Goal: Task Accomplishment & Management: Manage account settings

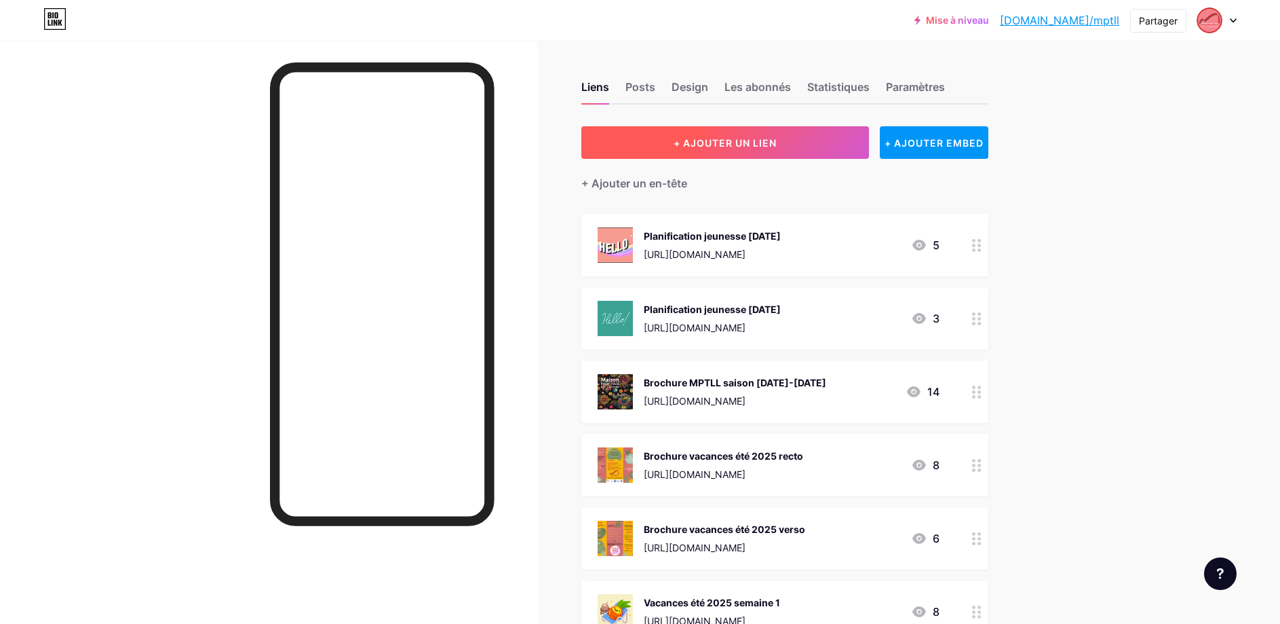
click at [750, 142] on span "+ AJOUTER UN LIEN" at bounding box center [725, 143] width 103 height 12
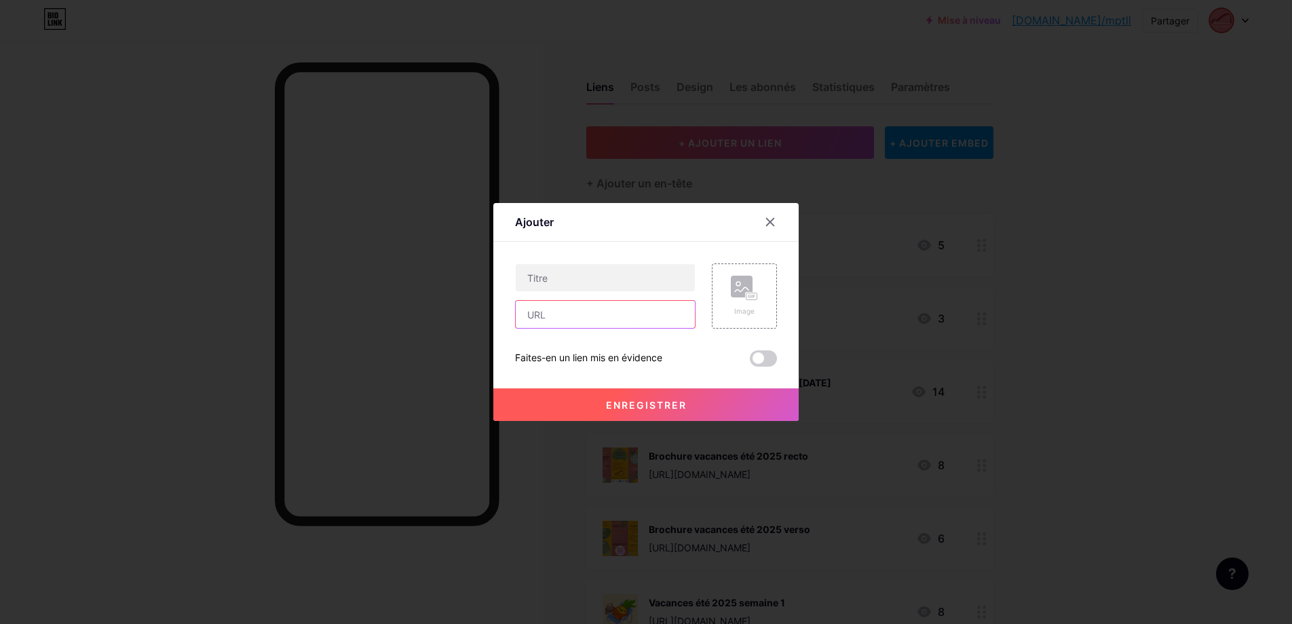
click at [566, 310] on input "text" at bounding box center [605, 314] width 179 height 27
paste input "[URL][DOMAIN_NAME]"
type input "[URL][DOMAIN_NAME]"
click at [575, 280] on input "text" at bounding box center [605, 277] width 179 height 27
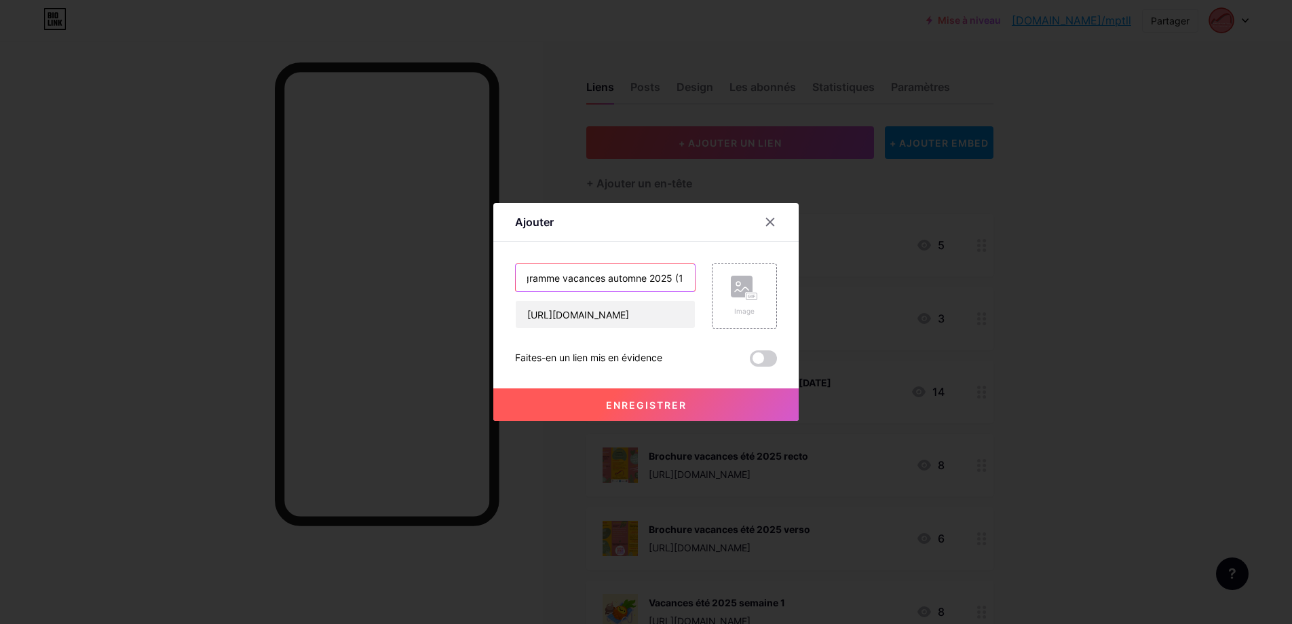
scroll to position [0, 22]
type input "Programme vacances automne 2025 (1)"
click at [742, 293] on rect at bounding box center [742, 287] width 22 height 22
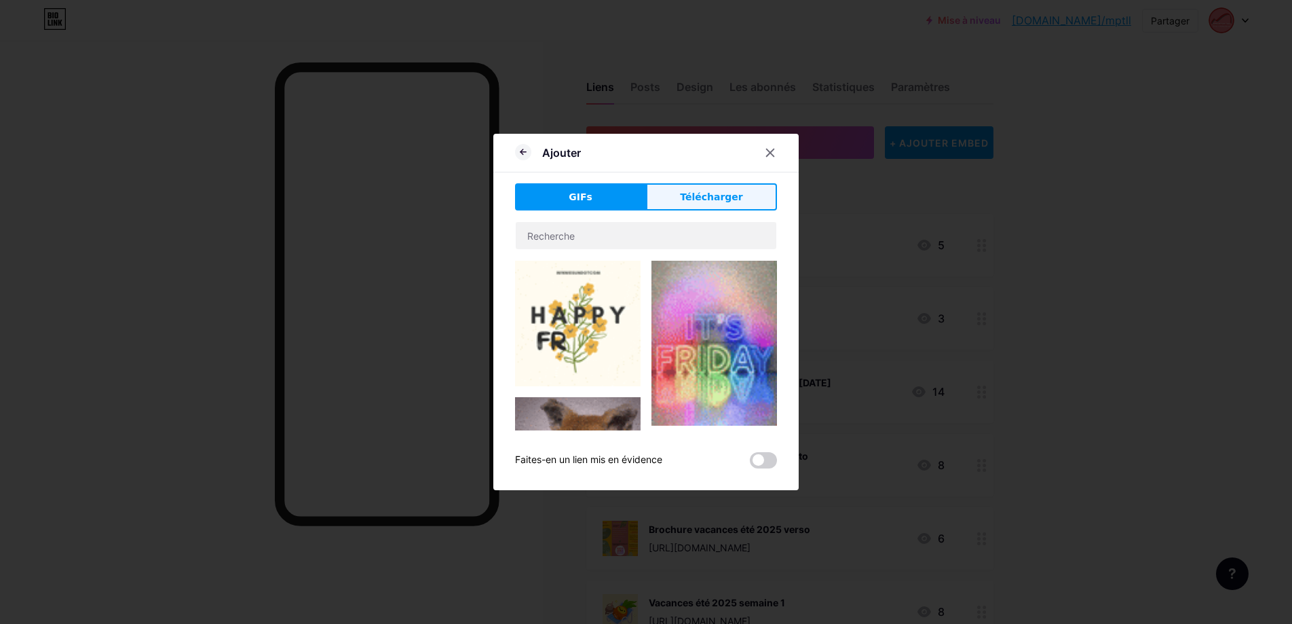
click at [712, 193] on span "Télécharger" at bounding box center [711, 197] width 63 height 14
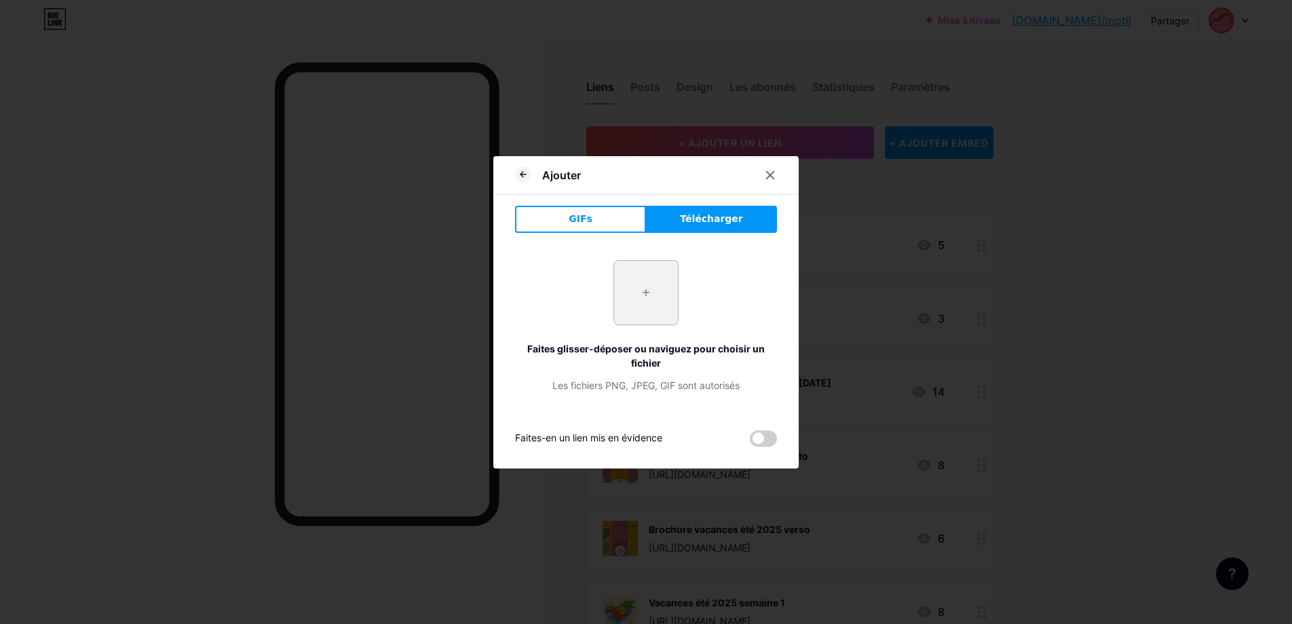
click at [644, 286] on input "file" at bounding box center [646, 293] width 64 height 64
type input "C:\fakepath\couv.png"
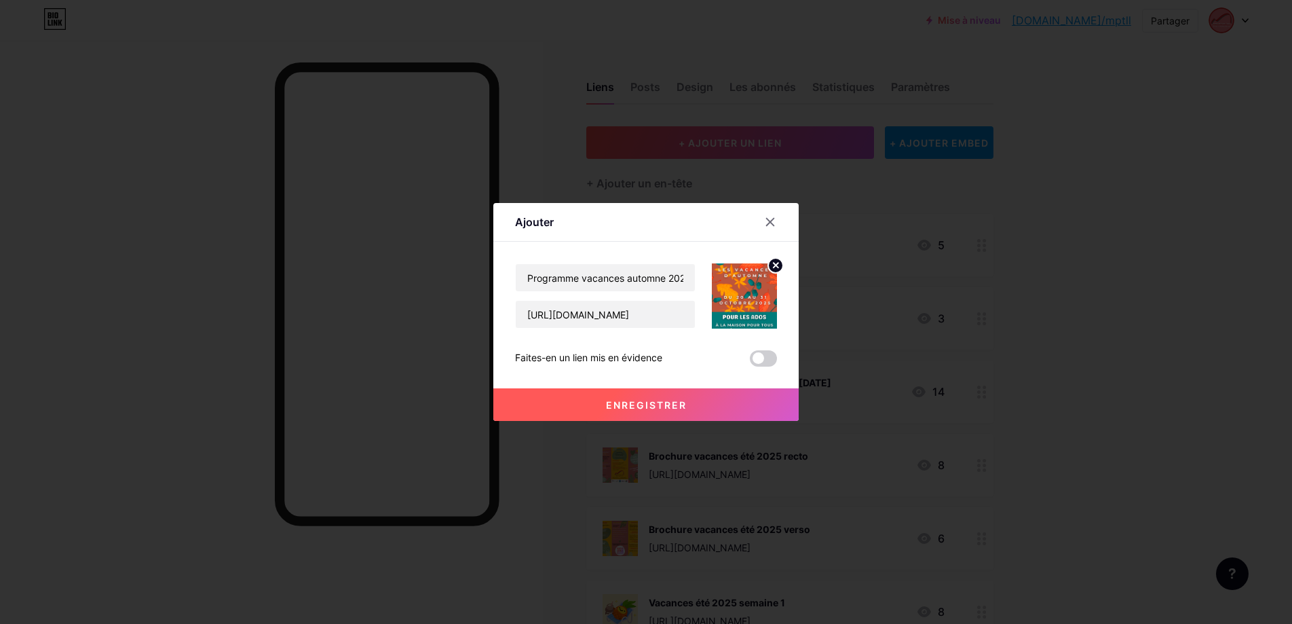
click at [653, 403] on span "Enregistrer" at bounding box center [646, 405] width 81 height 12
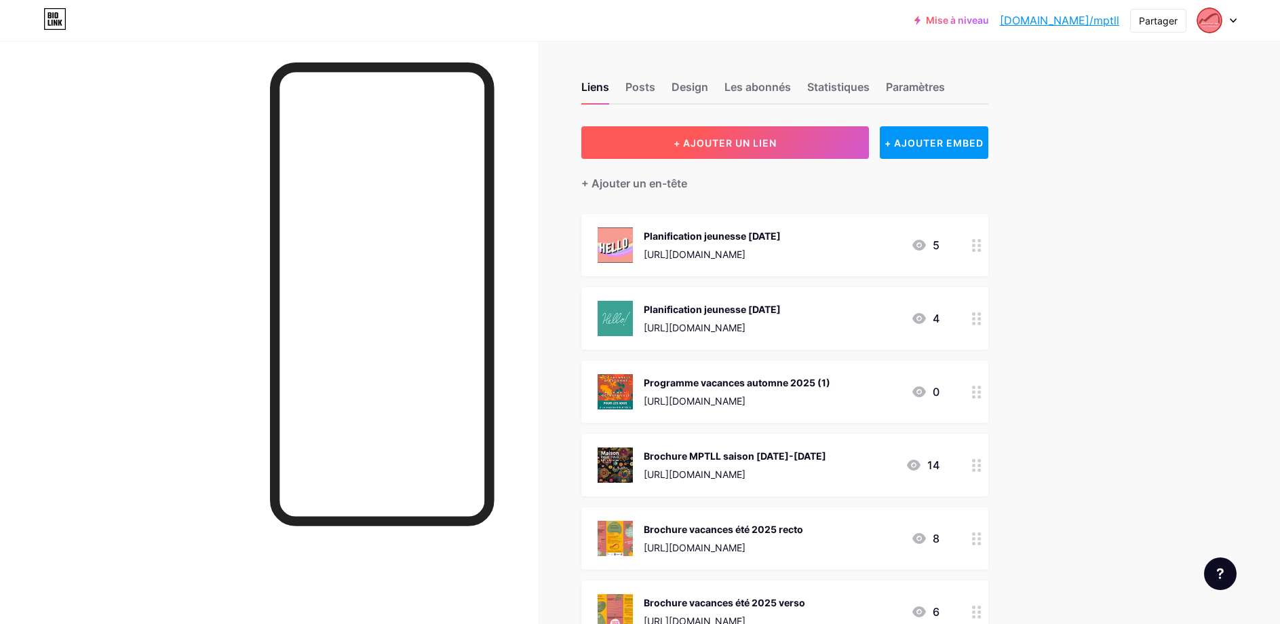
click at [739, 143] on span "+ AJOUTER UN LIEN" at bounding box center [725, 143] width 103 height 12
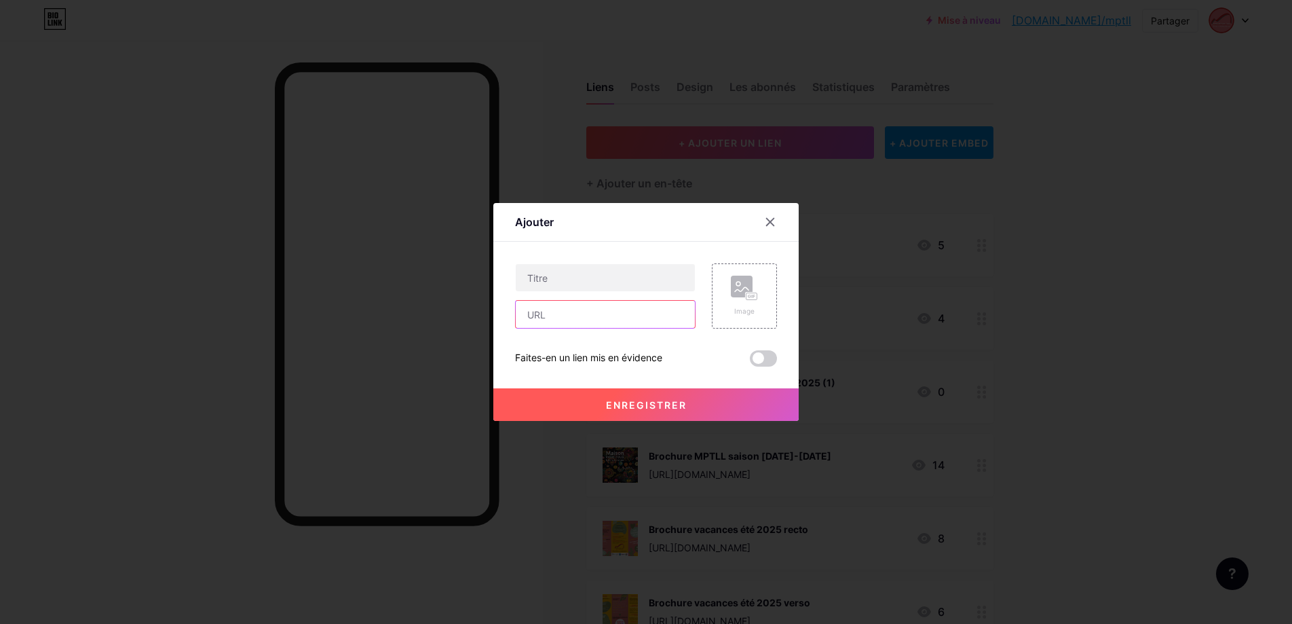
click at [643, 310] on input "text" at bounding box center [605, 314] width 179 height 27
paste input "[URL][DOMAIN_NAME]"
type input "[URL][DOMAIN_NAME]"
click at [605, 275] on input "text" at bounding box center [605, 277] width 179 height 27
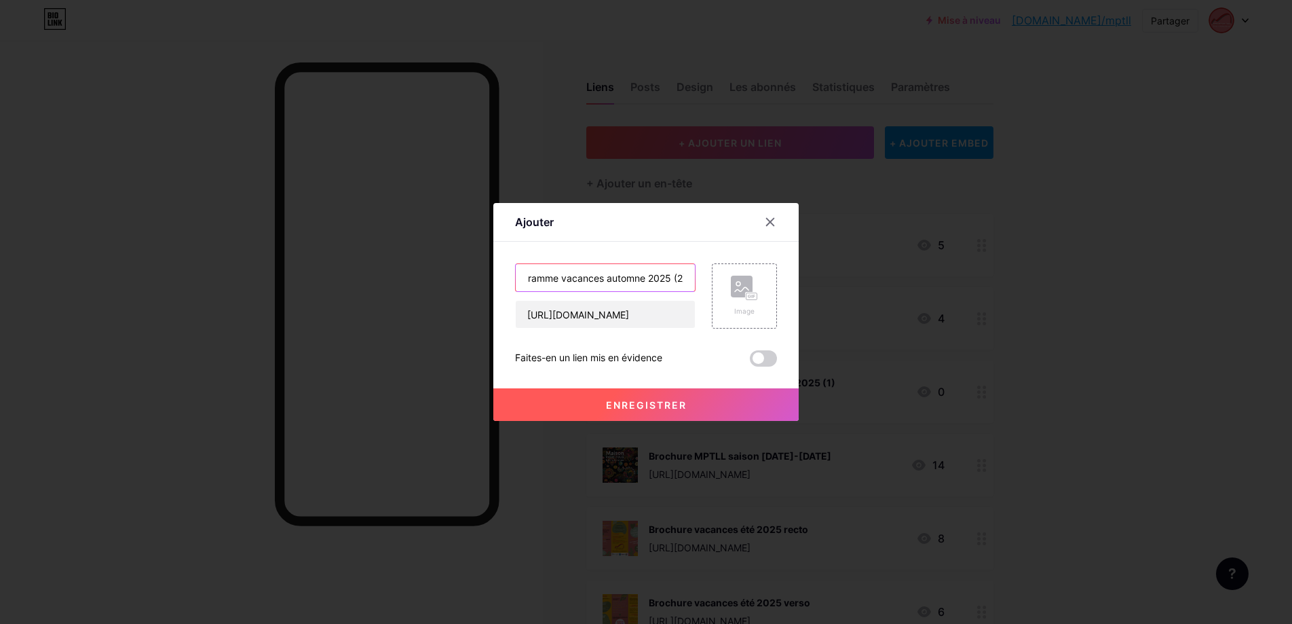
scroll to position [0, 24]
type input "Programme vacances automne 2025 (2)"
click at [754, 296] on icon at bounding box center [754, 296] width 2 height 3
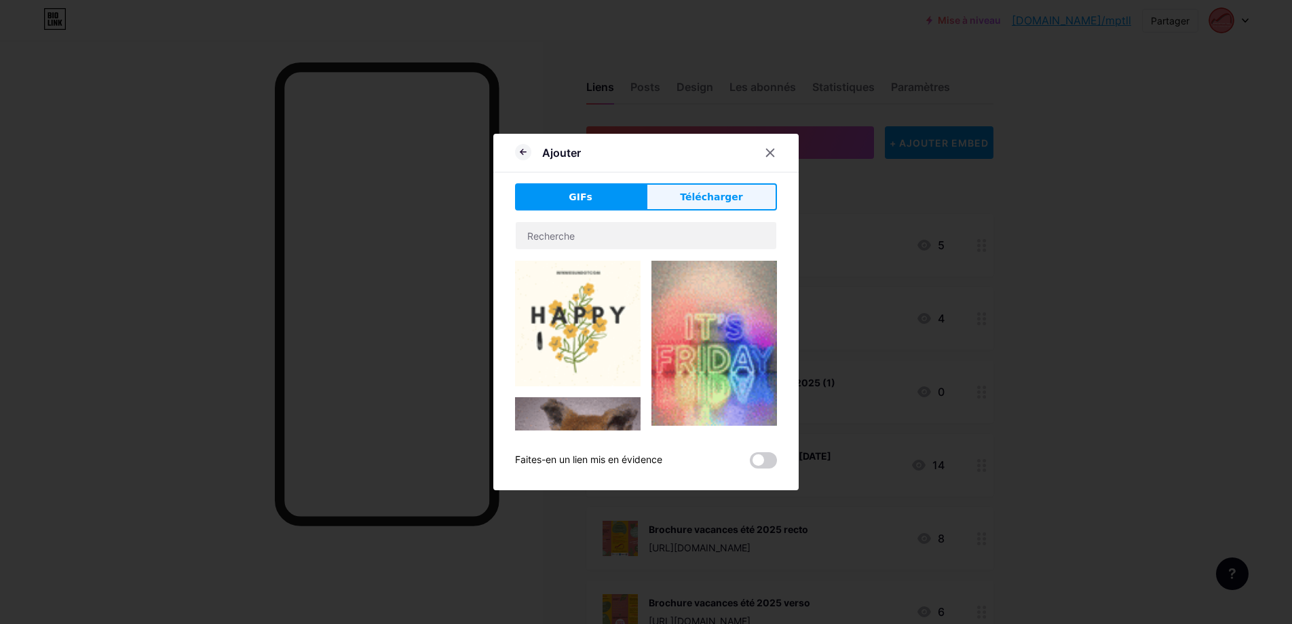
click at [698, 202] on span "Télécharger" at bounding box center [711, 197] width 63 height 14
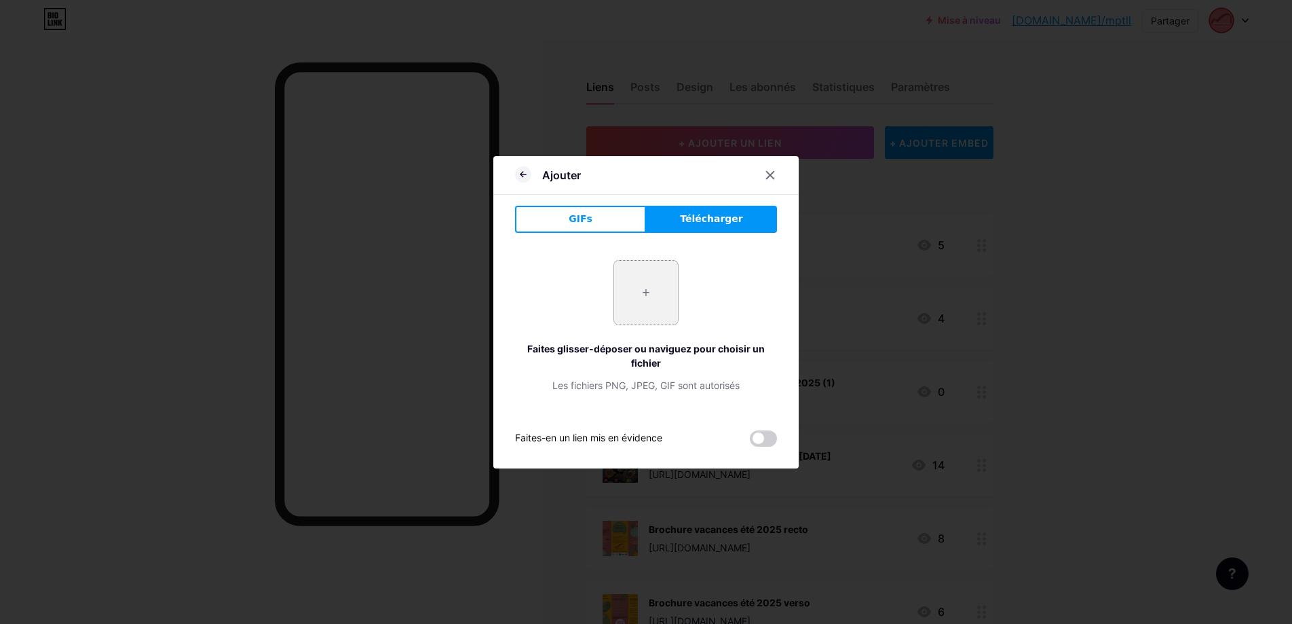
click at [643, 303] on input "file" at bounding box center [646, 293] width 64 height 64
type input "C:\fakepath\planning semaine 1.png"
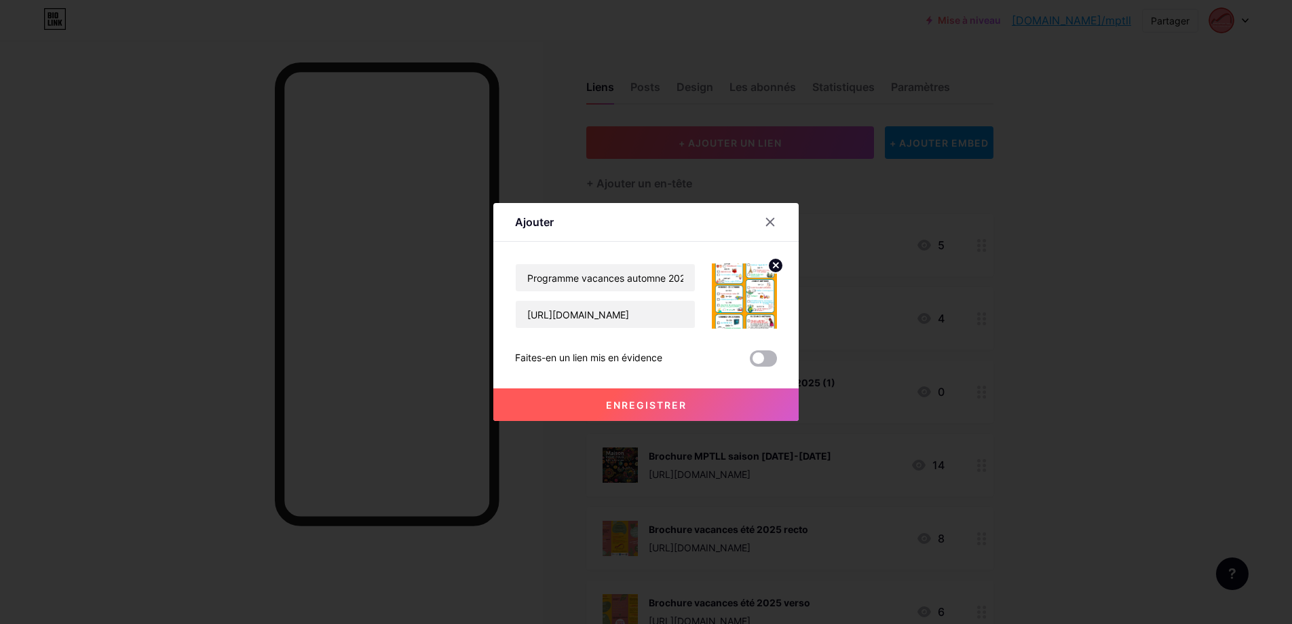
click at [767, 356] on span at bounding box center [763, 358] width 27 height 16
click at [750, 362] on input "checkbox" at bounding box center [750, 362] width 0 height 0
click at [648, 402] on span "Enregistrer" at bounding box center [646, 405] width 81 height 12
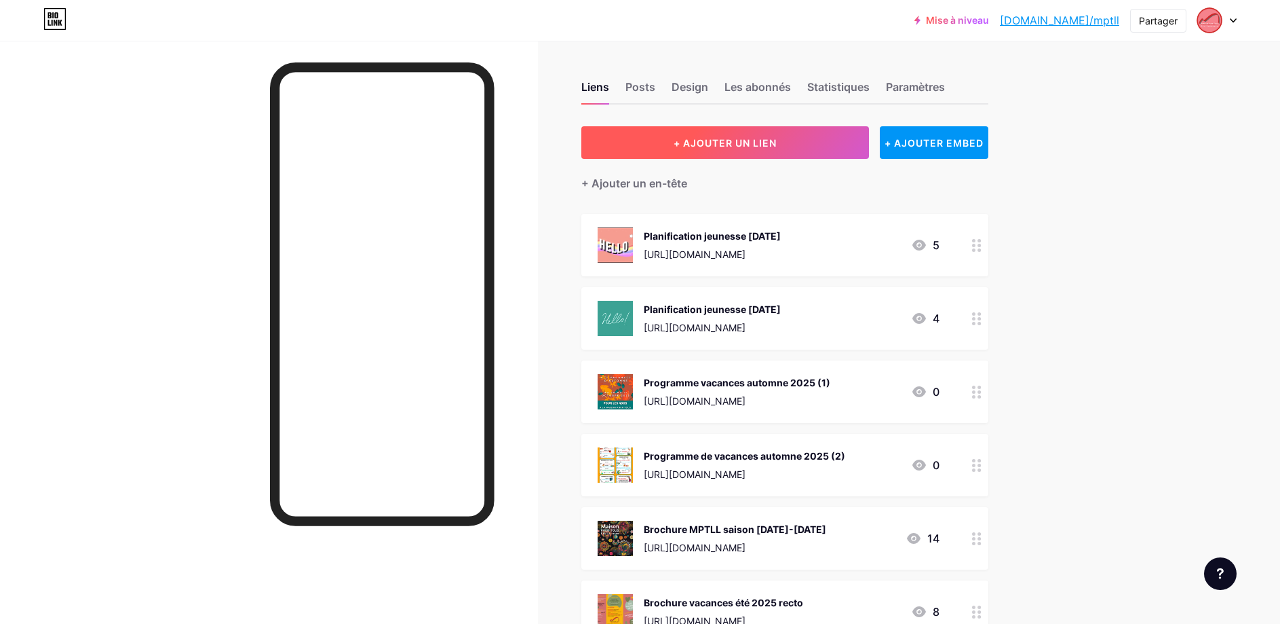
click at [777, 147] on span "+ AJOUTER UN LIEN" at bounding box center [725, 143] width 103 height 12
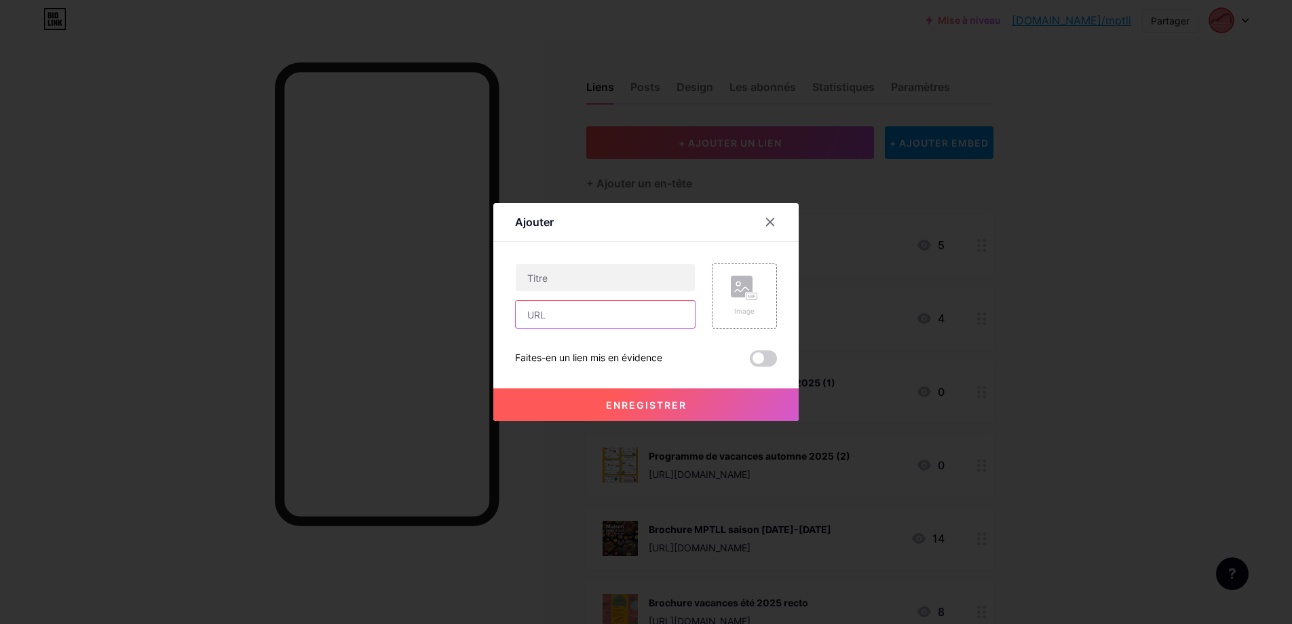
click at [586, 318] on input "text" at bounding box center [605, 314] width 179 height 27
paste input "[URL][DOMAIN_NAME]"
type input "[URL][DOMAIN_NAME]"
click at [580, 281] on input "text" at bounding box center [605, 277] width 179 height 27
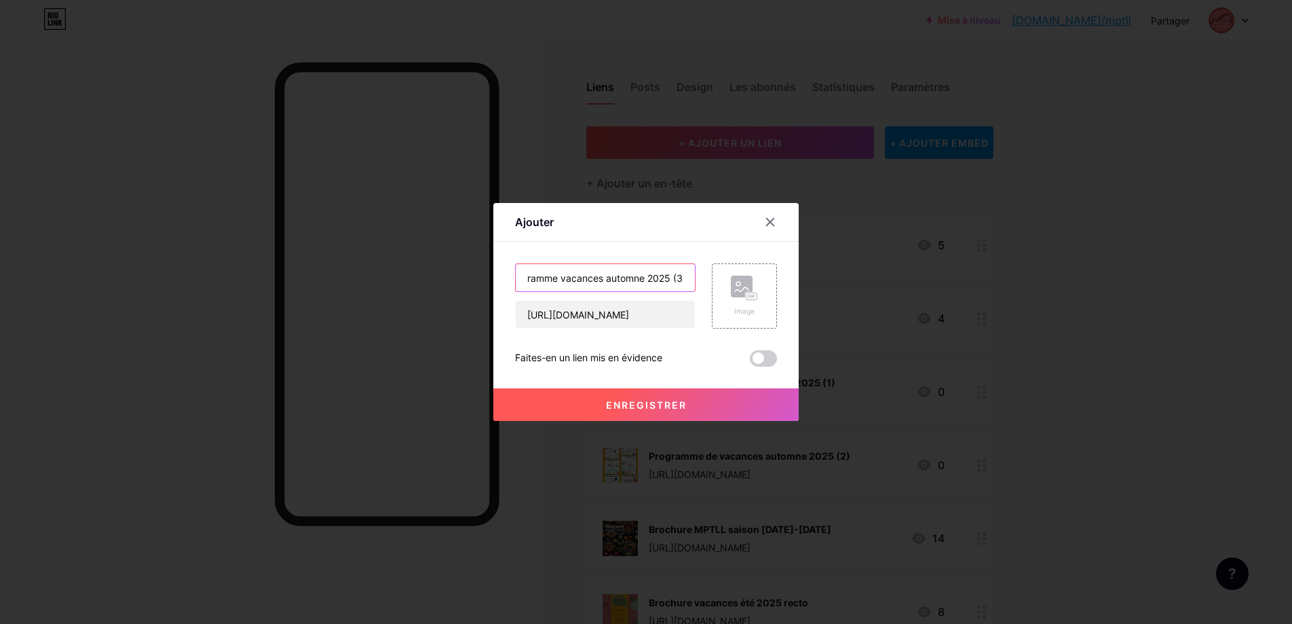
scroll to position [0, 24]
type input "Programme vacances automne 2025 (3)"
click at [742, 297] on icon at bounding box center [744, 288] width 27 height 25
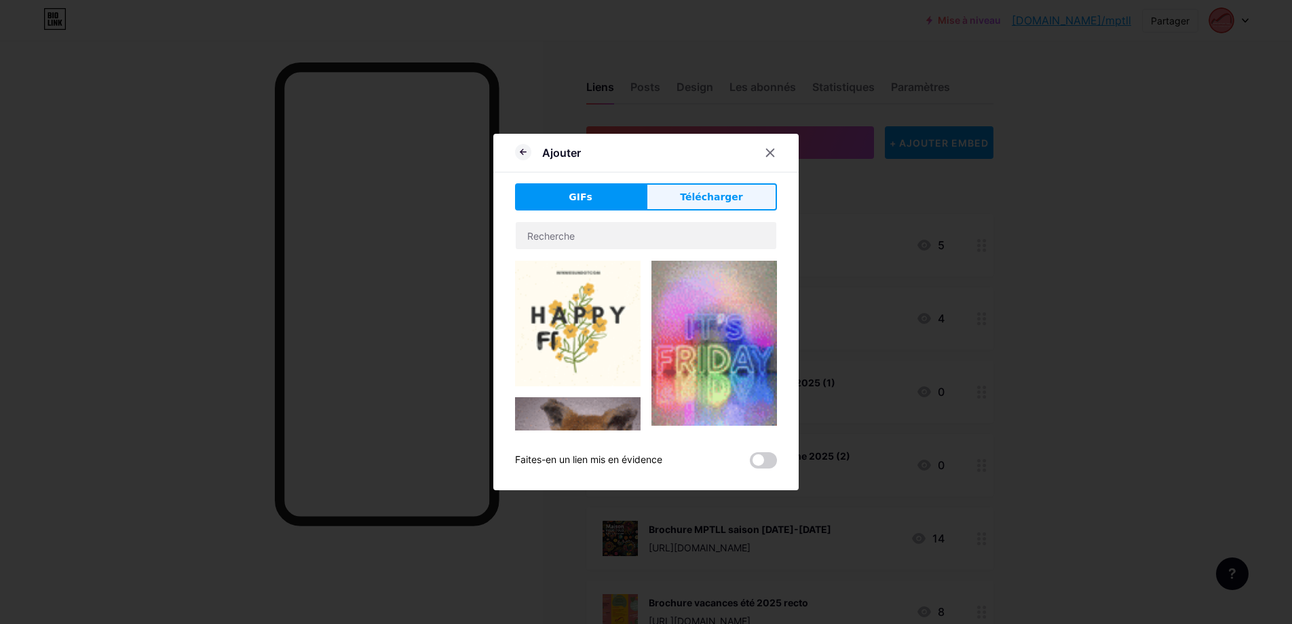
click at [704, 200] on span "Télécharger" at bounding box center [711, 197] width 63 height 14
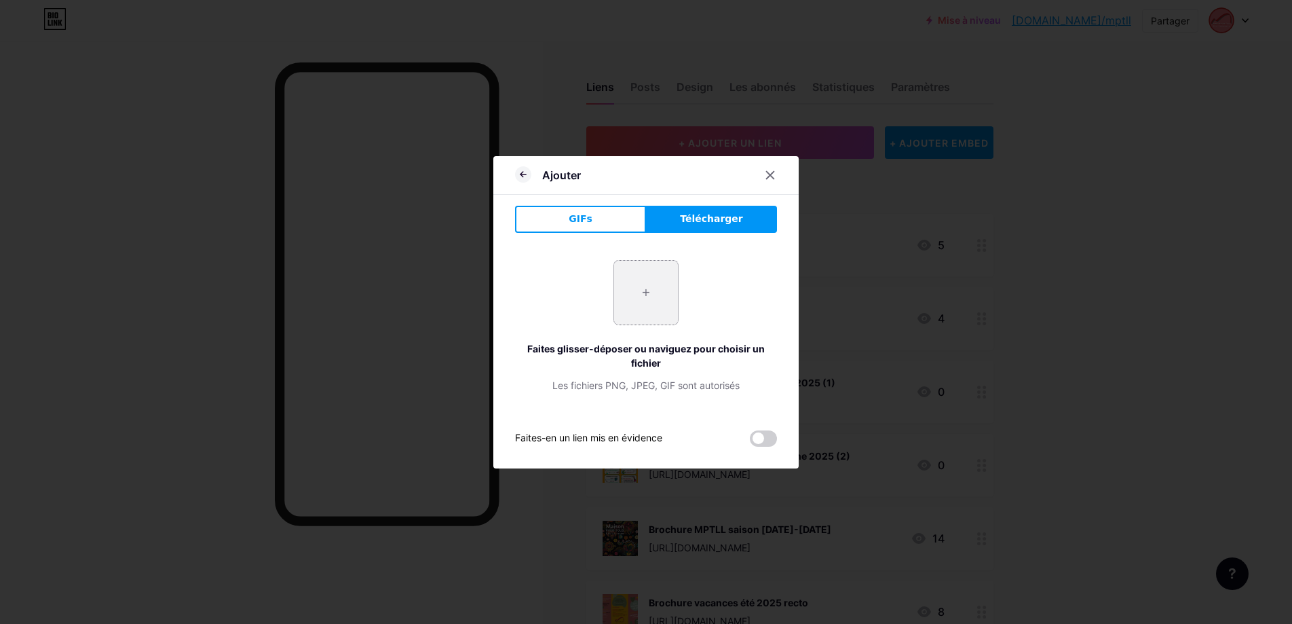
click at [645, 284] on input "file" at bounding box center [646, 293] width 64 height 64
type input "C:\fakepath\Infos.png"
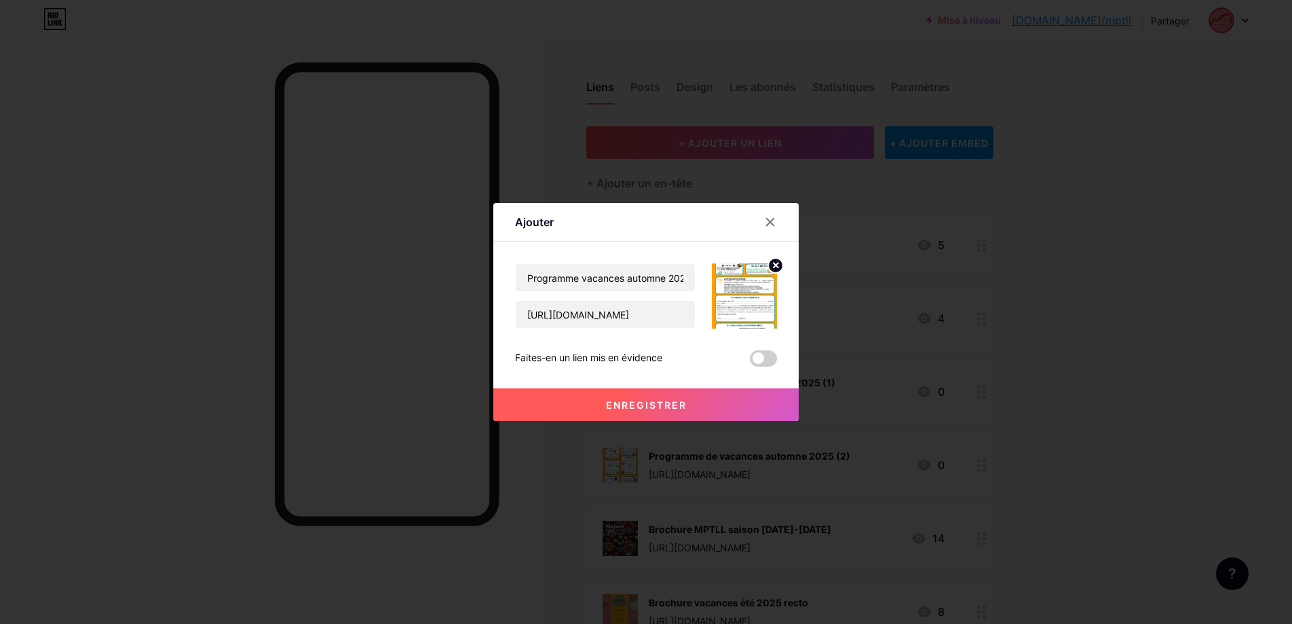
click at [768, 357] on span at bounding box center [763, 358] width 27 height 16
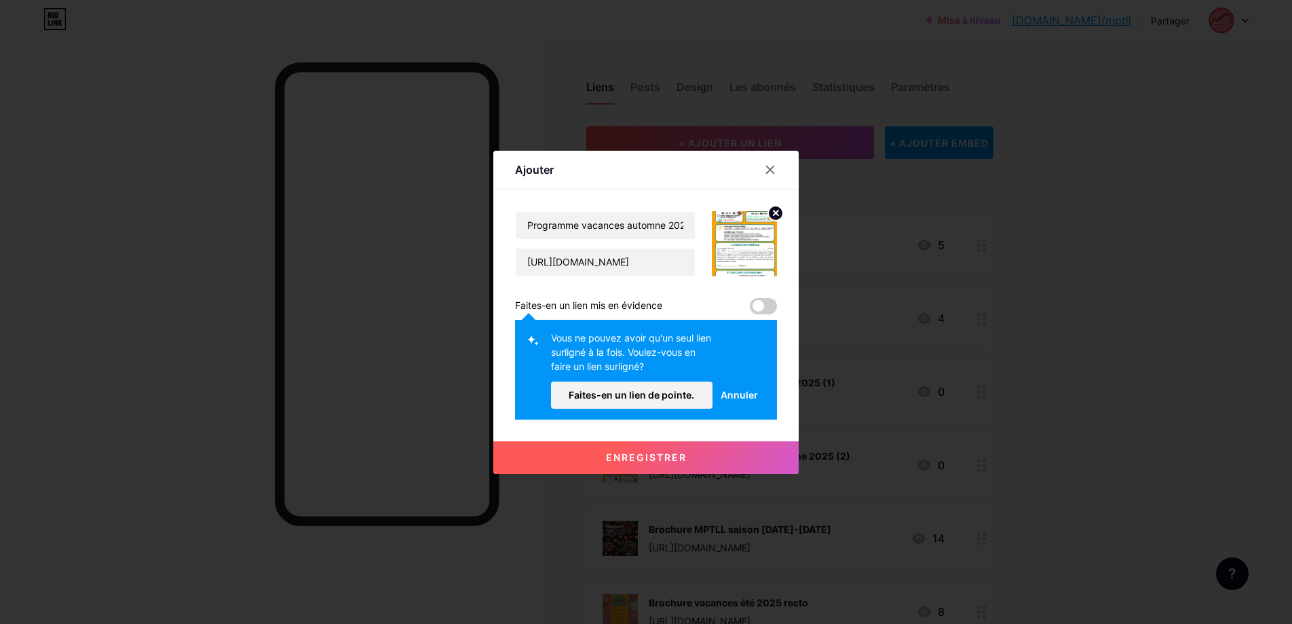
click at [772, 303] on span at bounding box center [763, 306] width 27 height 16
click at [658, 393] on span "Faites-en un lien de pointe." at bounding box center [632, 395] width 126 height 12
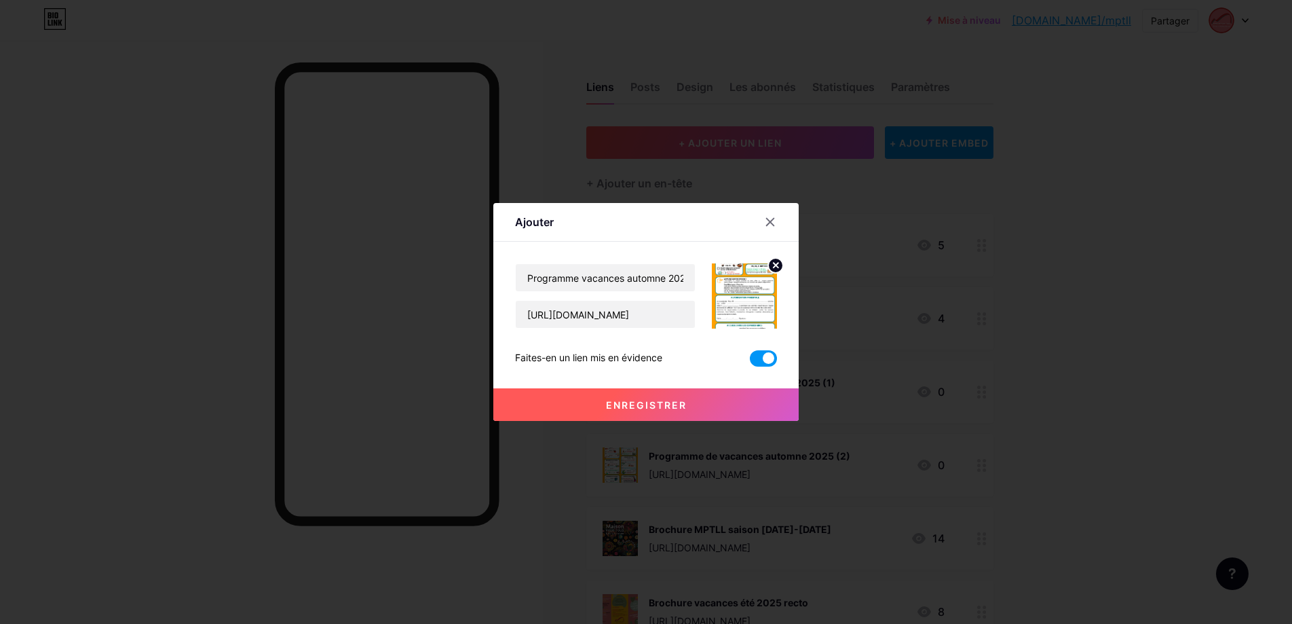
click at [653, 403] on span "Enregistrer" at bounding box center [646, 405] width 81 height 12
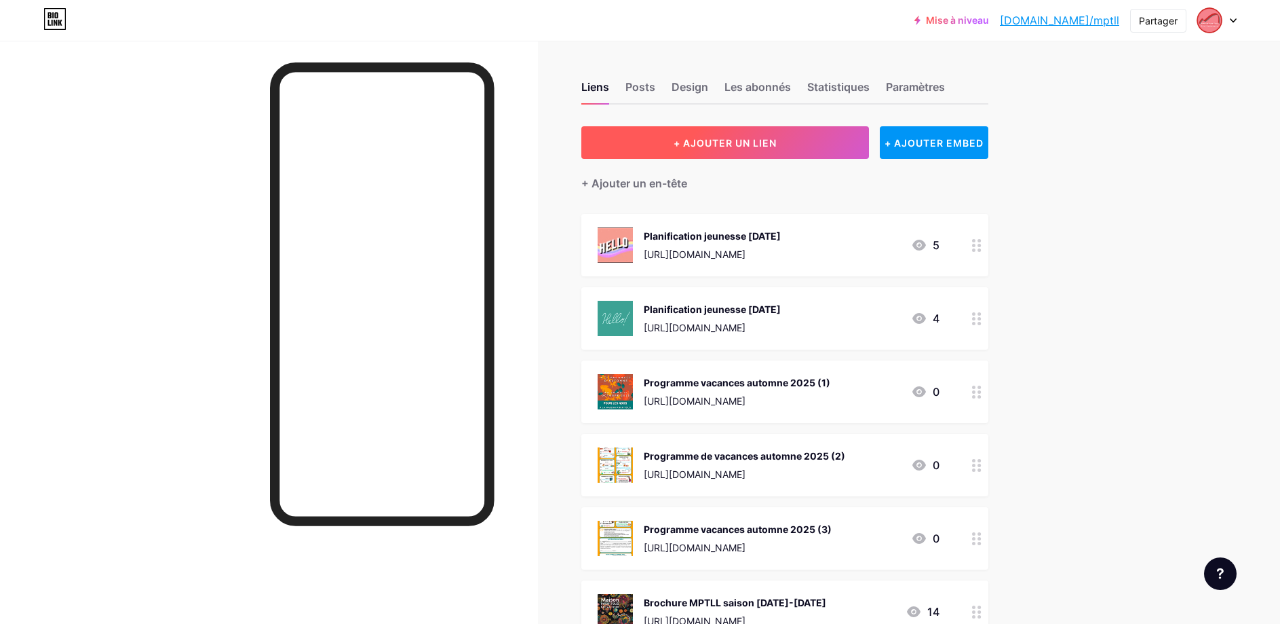
click at [756, 140] on span "+ AJOUTER UN LIEN" at bounding box center [725, 143] width 103 height 12
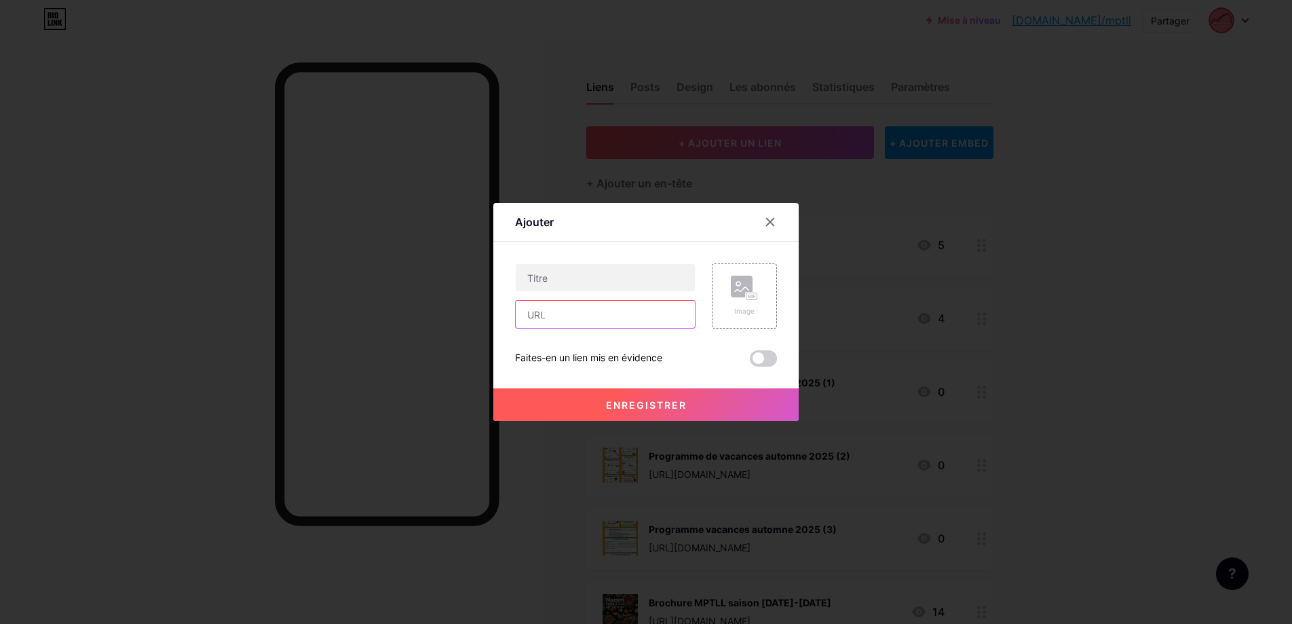
click at [615, 315] on input "text" at bounding box center [605, 314] width 179 height 27
paste input "[URL][DOMAIN_NAME]"
type input "[URL][DOMAIN_NAME]"
click at [592, 283] on input "text" at bounding box center [605, 277] width 179 height 27
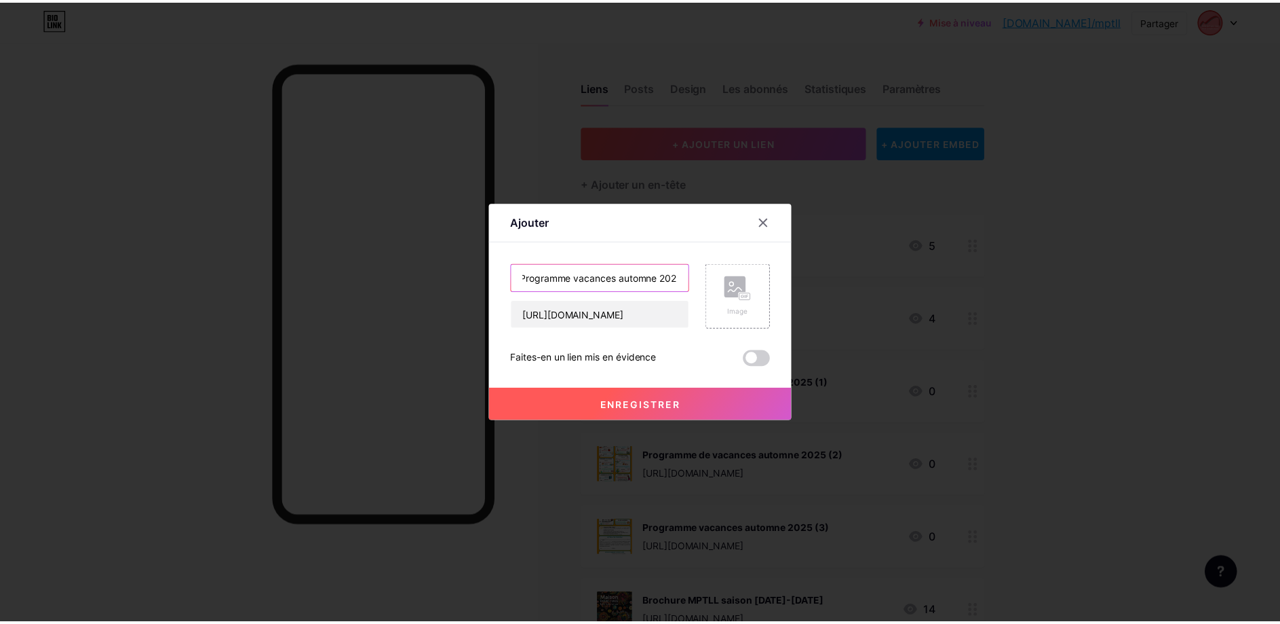
scroll to position [0, 9]
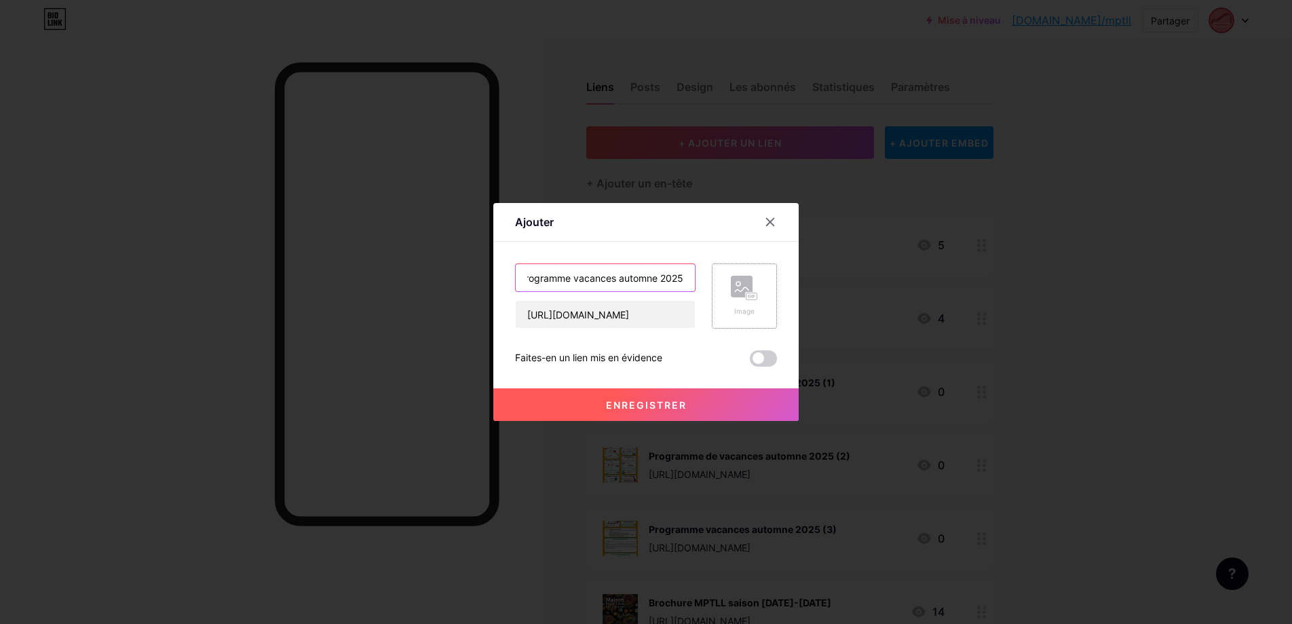
type input "Programme vacances automne 2025"
click at [729, 292] on div "Image" at bounding box center [744, 295] width 65 height 65
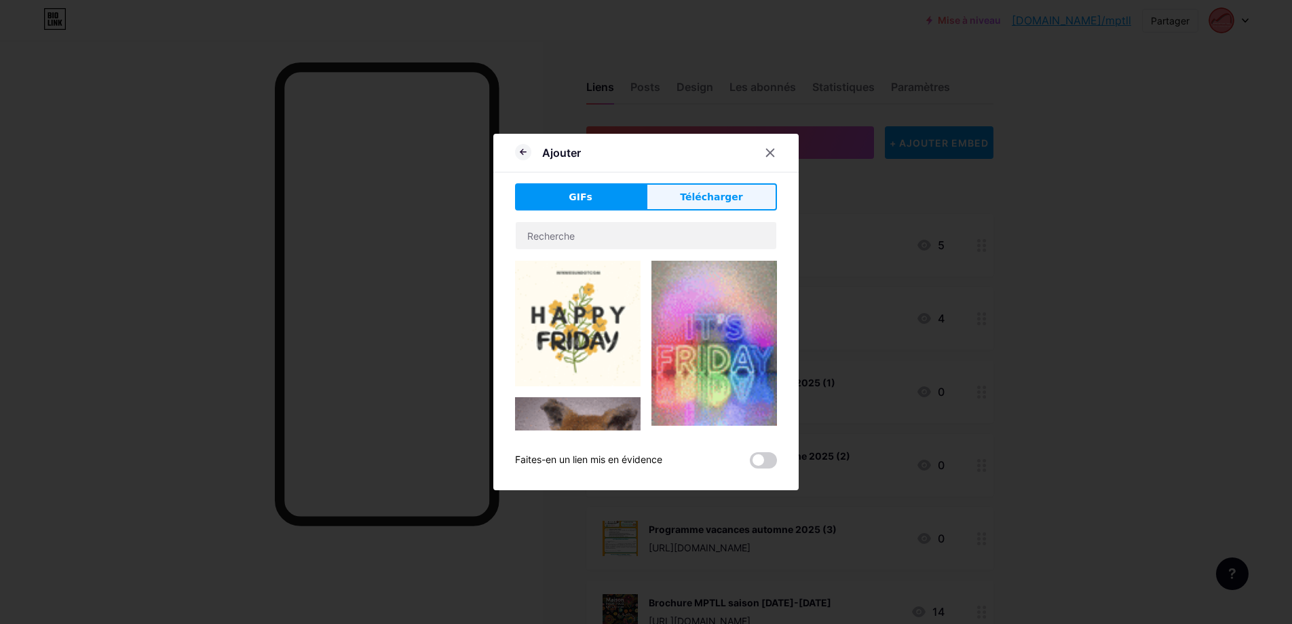
click at [702, 204] on button "Télécharger" at bounding box center [711, 196] width 131 height 27
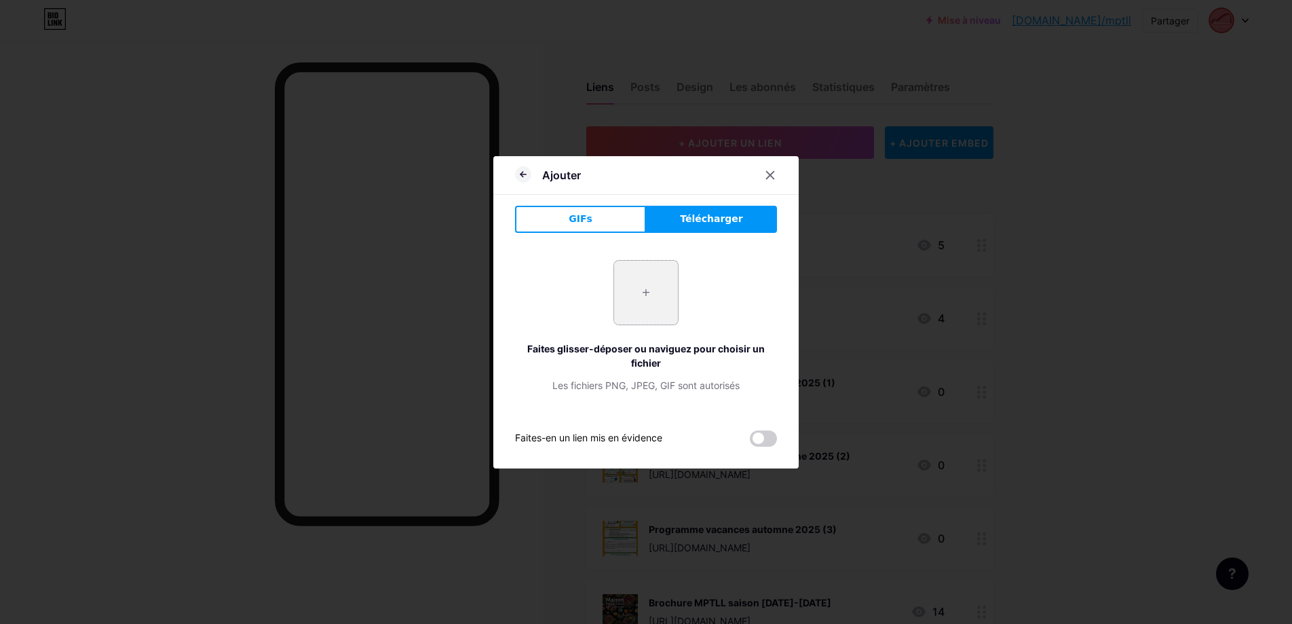
click at [648, 298] on input "file" at bounding box center [646, 293] width 64 height 64
type input "C:\fakepath\dos.png"
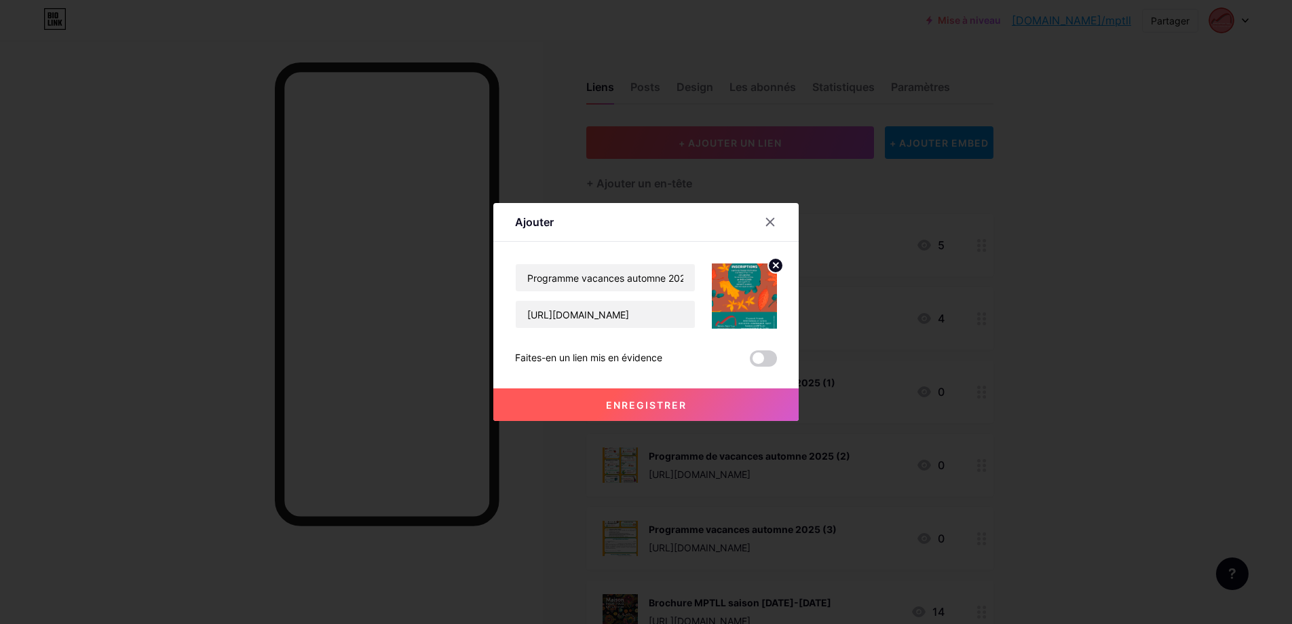
click at [769, 360] on span at bounding box center [763, 358] width 27 height 16
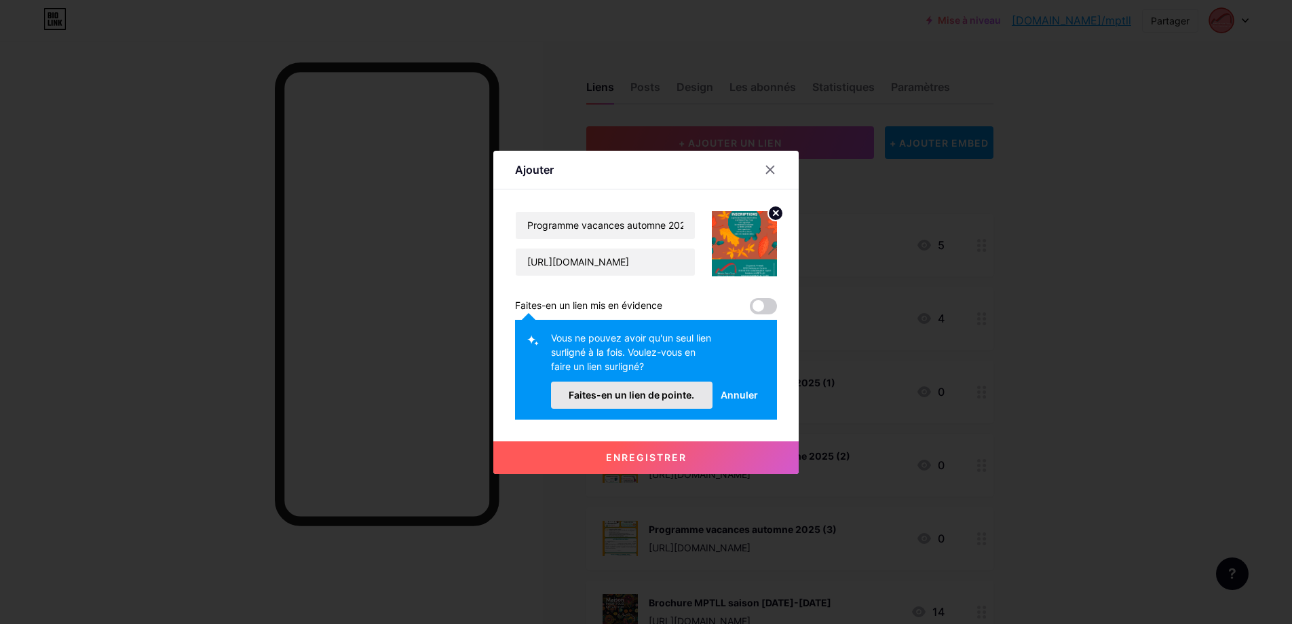
click at [696, 393] on button "Faites-en un lien de pointe." at bounding box center [632, 394] width 162 height 27
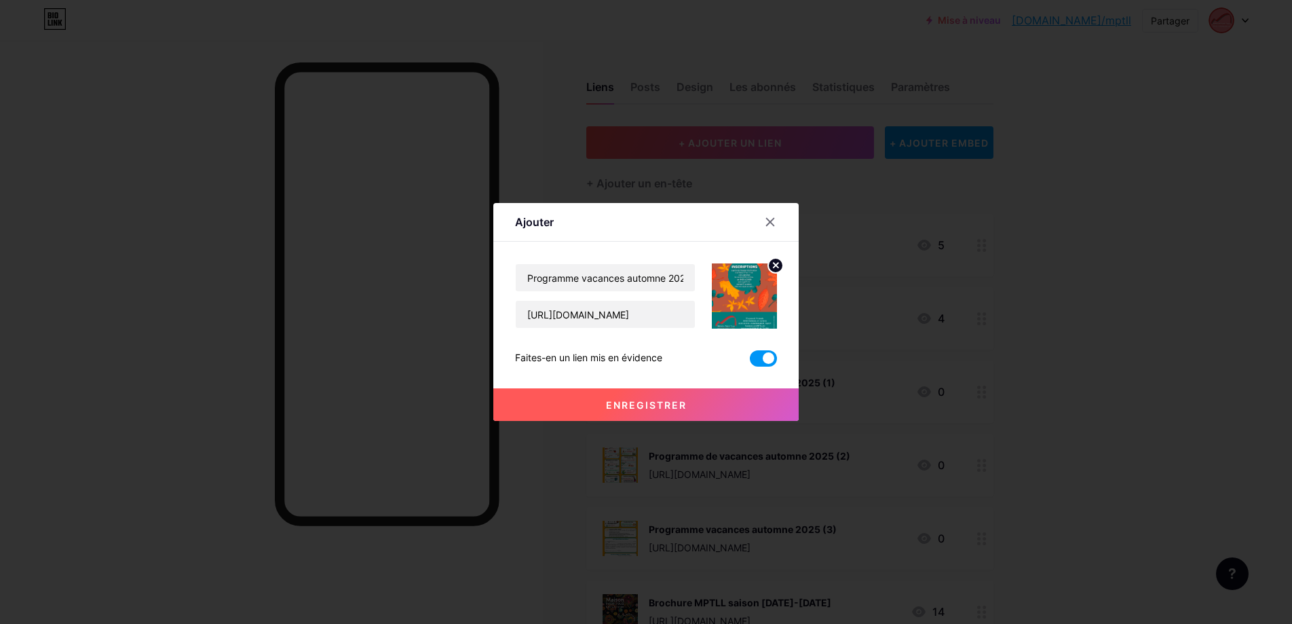
click at [673, 402] on span "Enregistrer" at bounding box center [646, 405] width 81 height 12
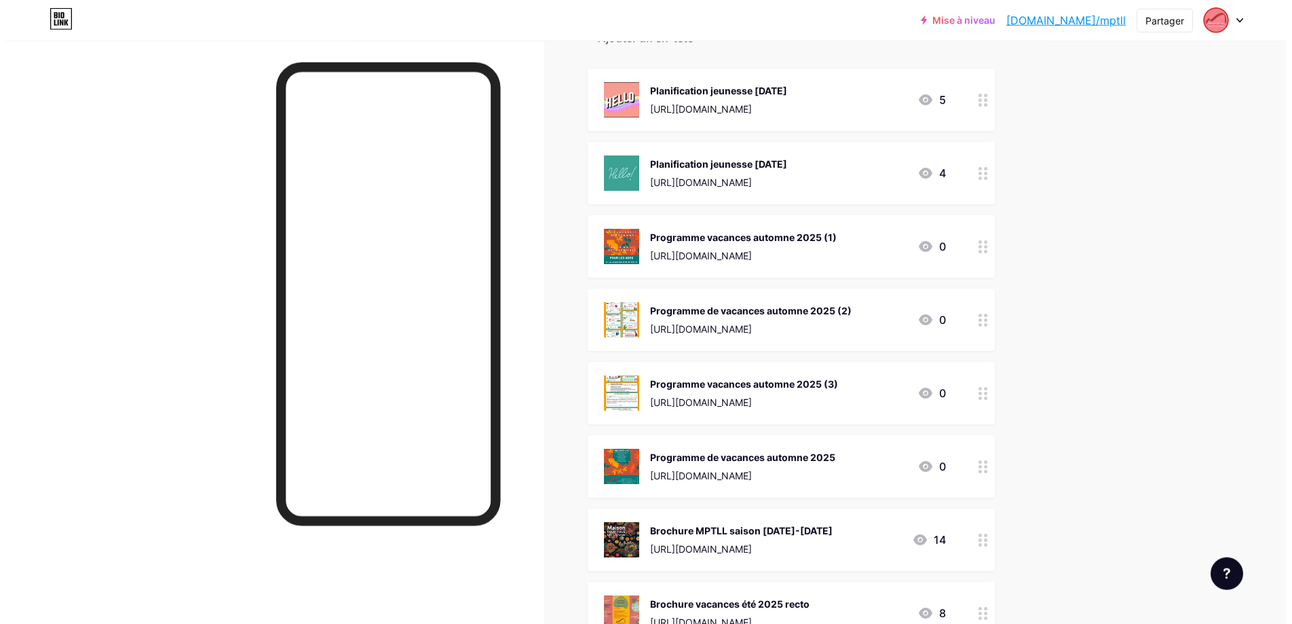
scroll to position [208, 0]
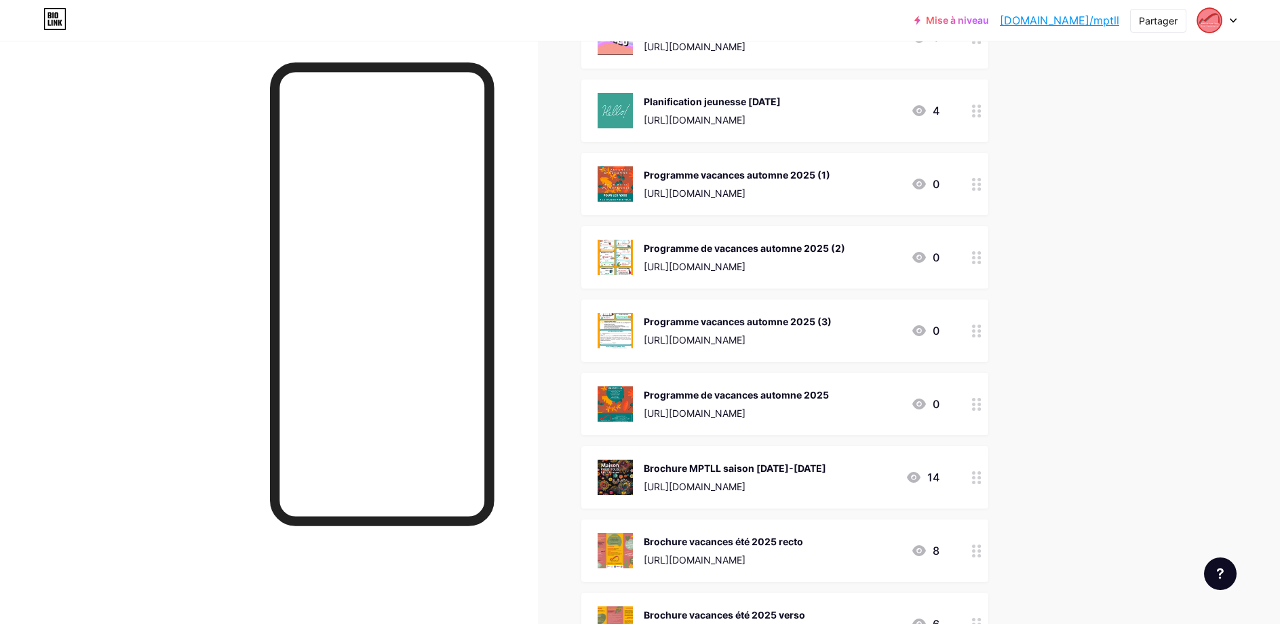
click at [746, 394] on div "Programme de vacances automne 2025" at bounding box center [736, 394] width 185 height 14
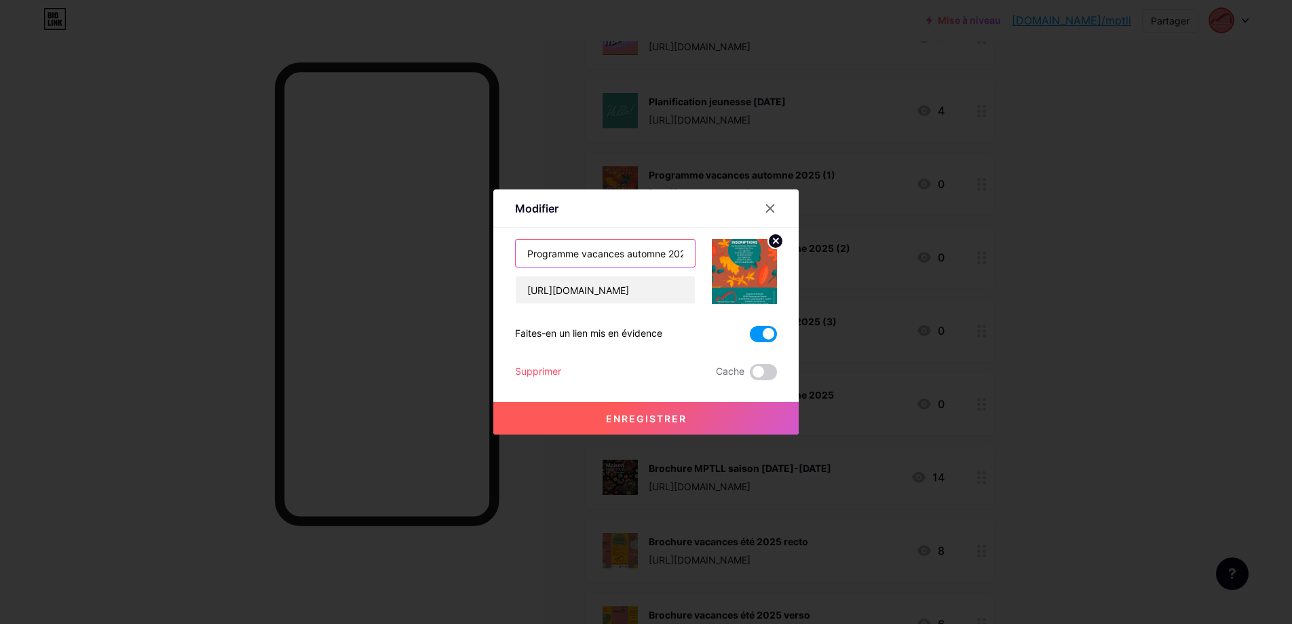
click at [668, 256] on input "Programme vacances automne 2025" at bounding box center [605, 253] width 179 height 27
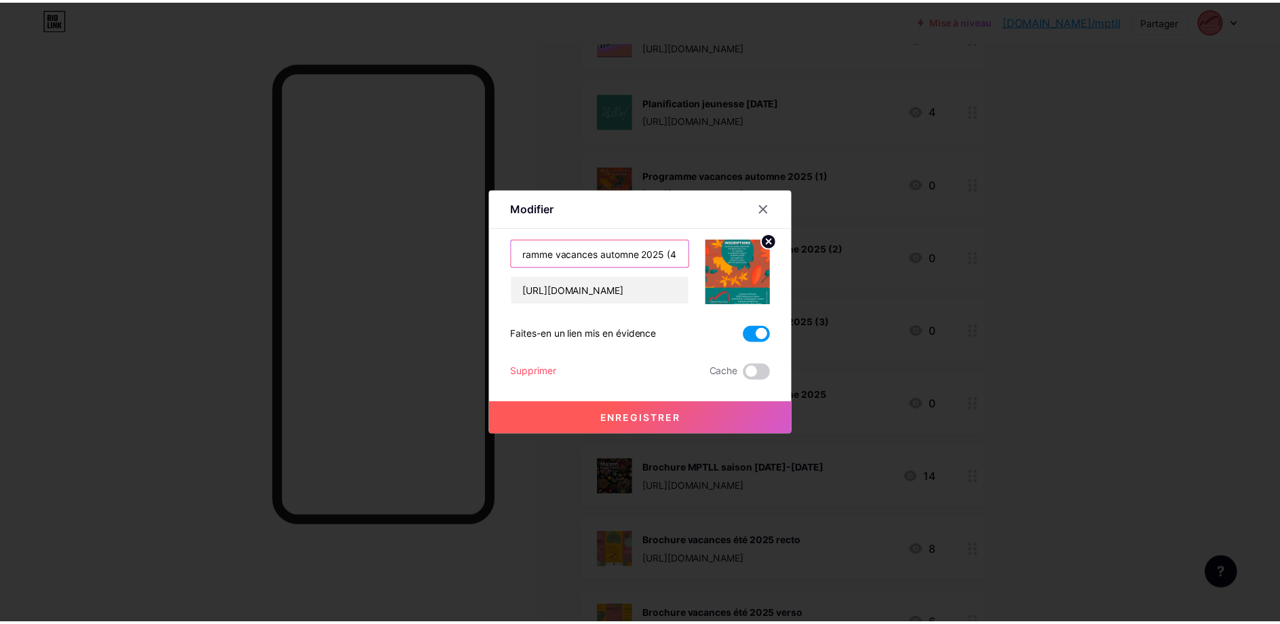
scroll to position [0, 24]
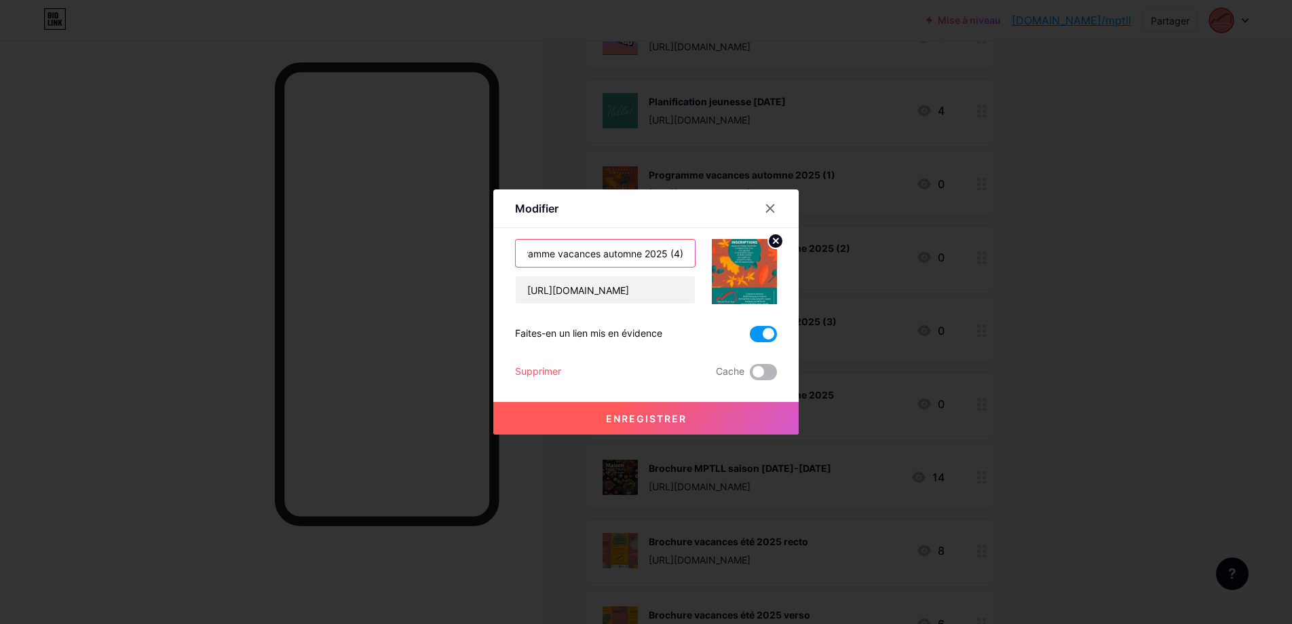
type input "Programme vacances automne 2025 (4)"
click at [767, 371] on span at bounding box center [763, 372] width 27 height 16
click at [750, 375] on input "checkbox" at bounding box center [750, 375] width 0 height 0
click at [754, 370] on span at bounding box center [763, 372] width 27 height 16
click at [750, 375] on input "checkbox" at bounding box center [750, 375] width 0 height 0
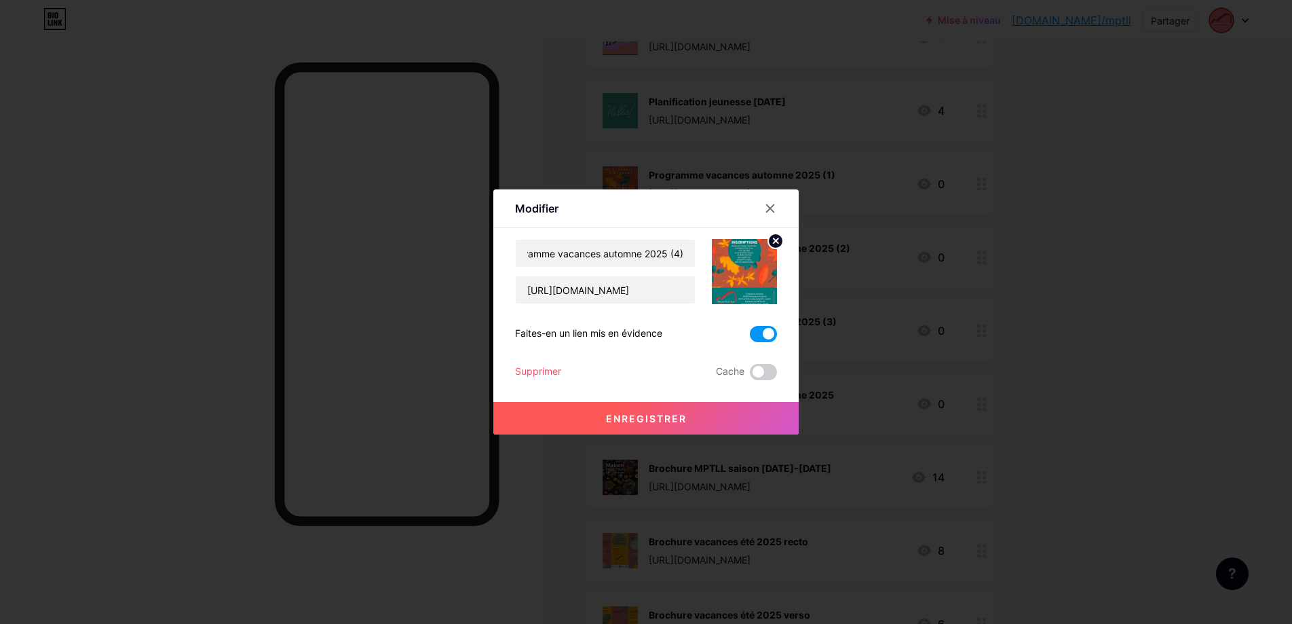
click at [659, 419] on span "Enregistrer" at bounding box center [646, 419] width 81 height 12
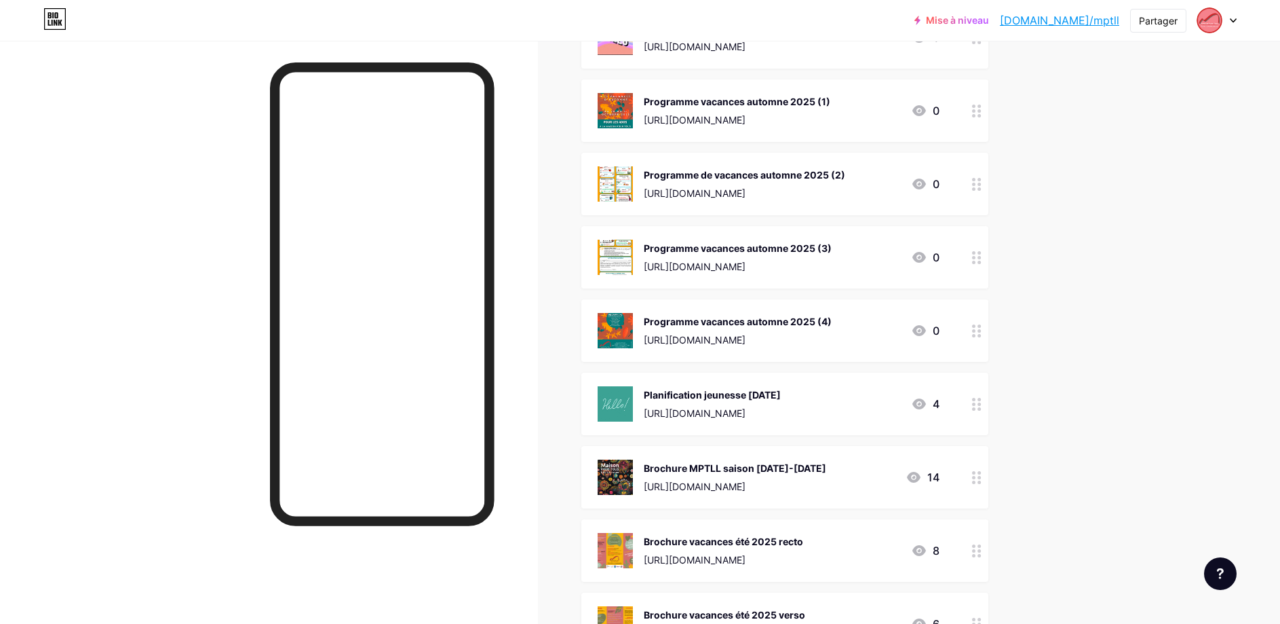
click at [1231, 20] on icon at bounding box center [1233, 20] width 5 height 3
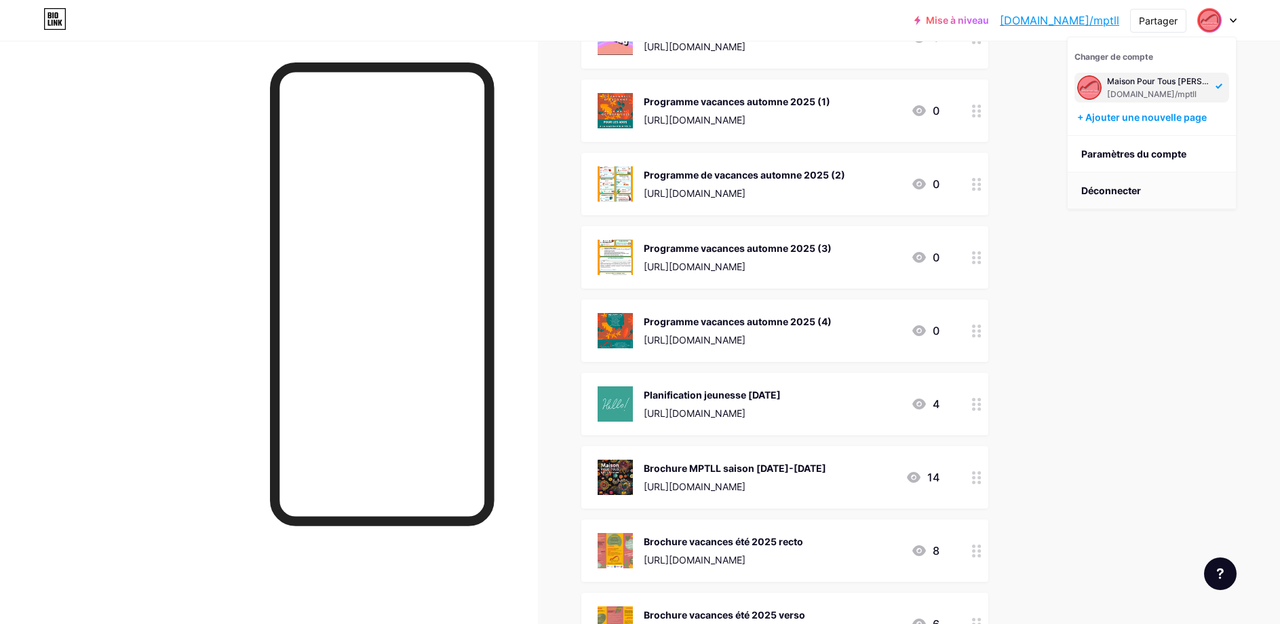
click at [1103, 191] on li "Déconnecter" at bounding box center [1152, 190] width 168 height 37
